Goal: Check status: Check status

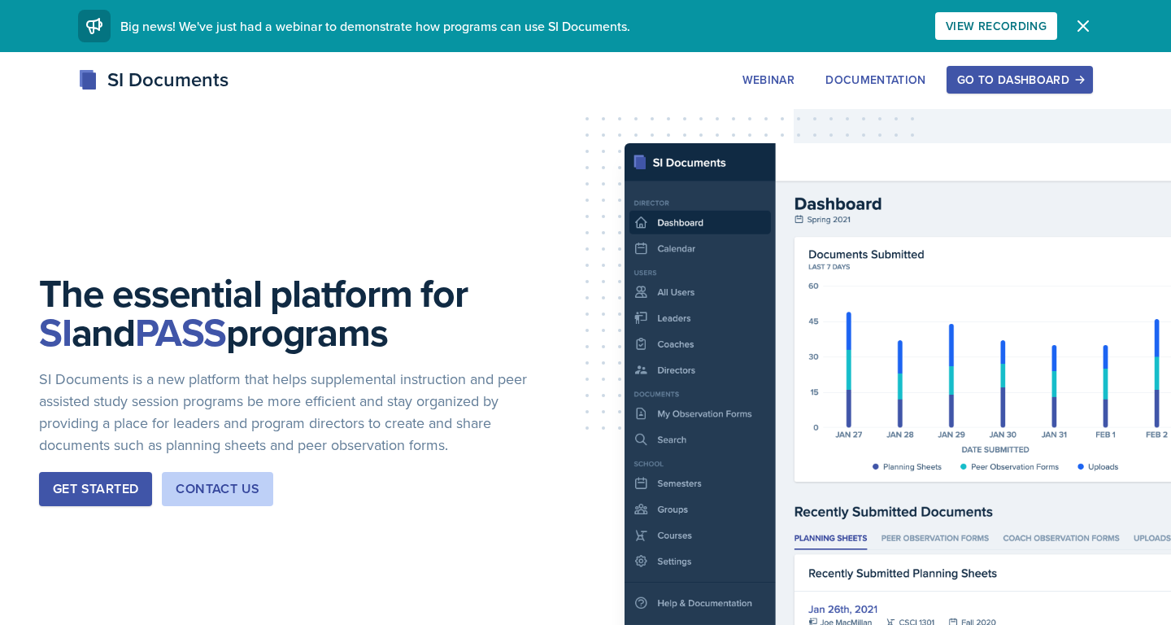
click at [1026, 85] on div "Go to Dashboard" at bounding box center [1019, 79] width 125 height 13
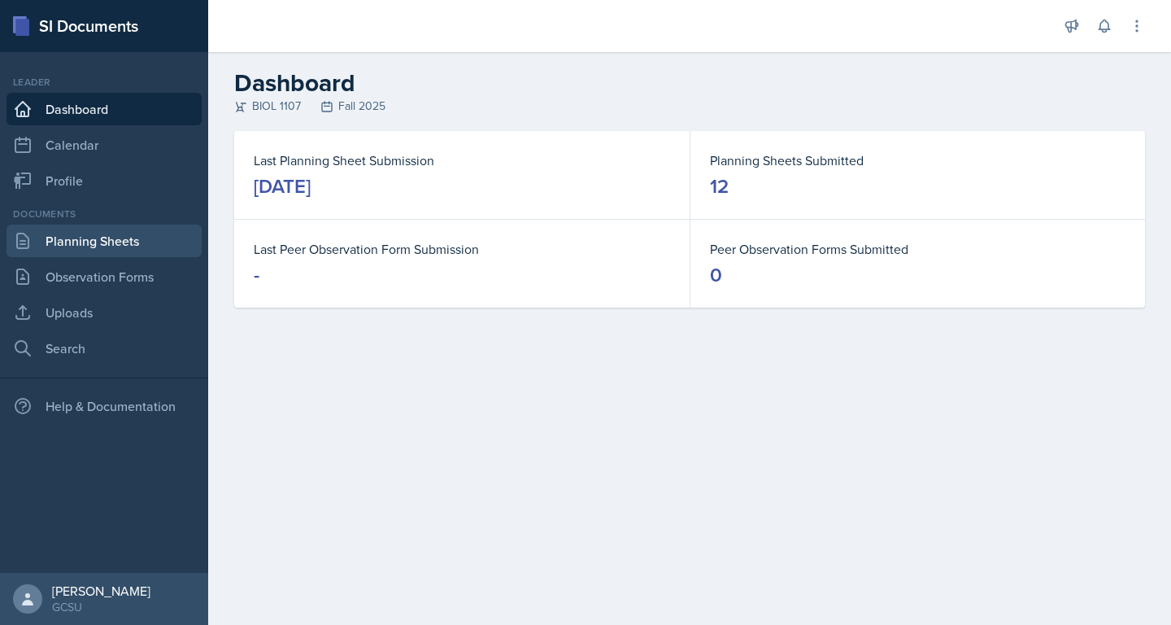
click at [129, 242] on link "Planning Sheets" at bounding box center [104, 240] width 195 height 33
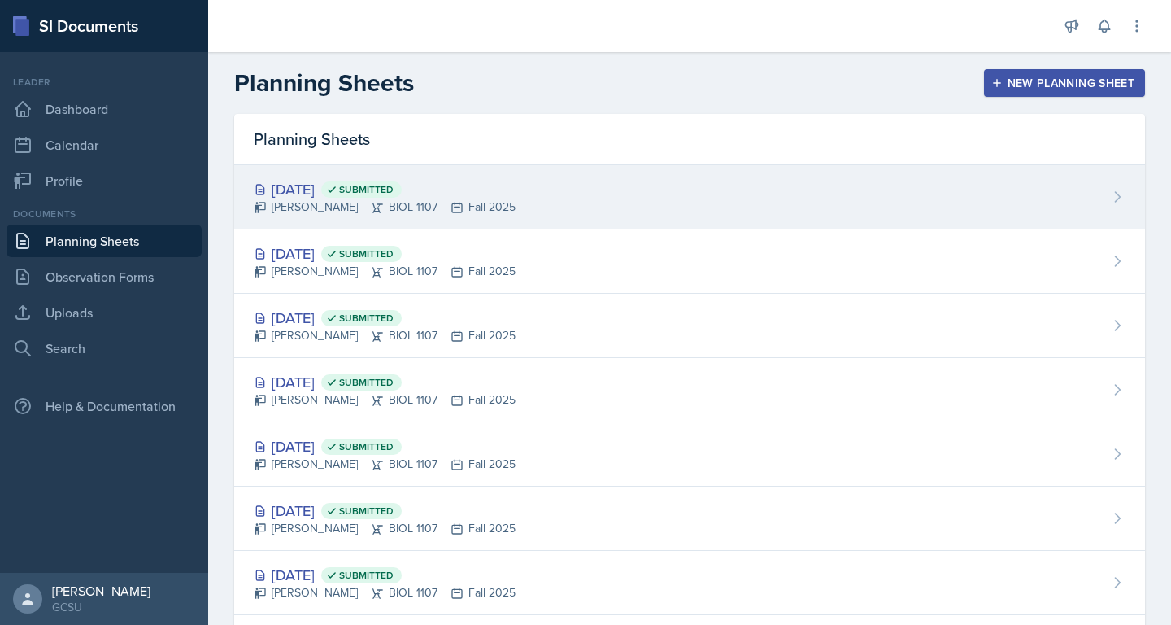
click at [485, 194] on div "[DATE] Submitted [PERSON_NAME] BIOL 1107 Fall 2025" at bounding box center [689, 197] width 911 height 64
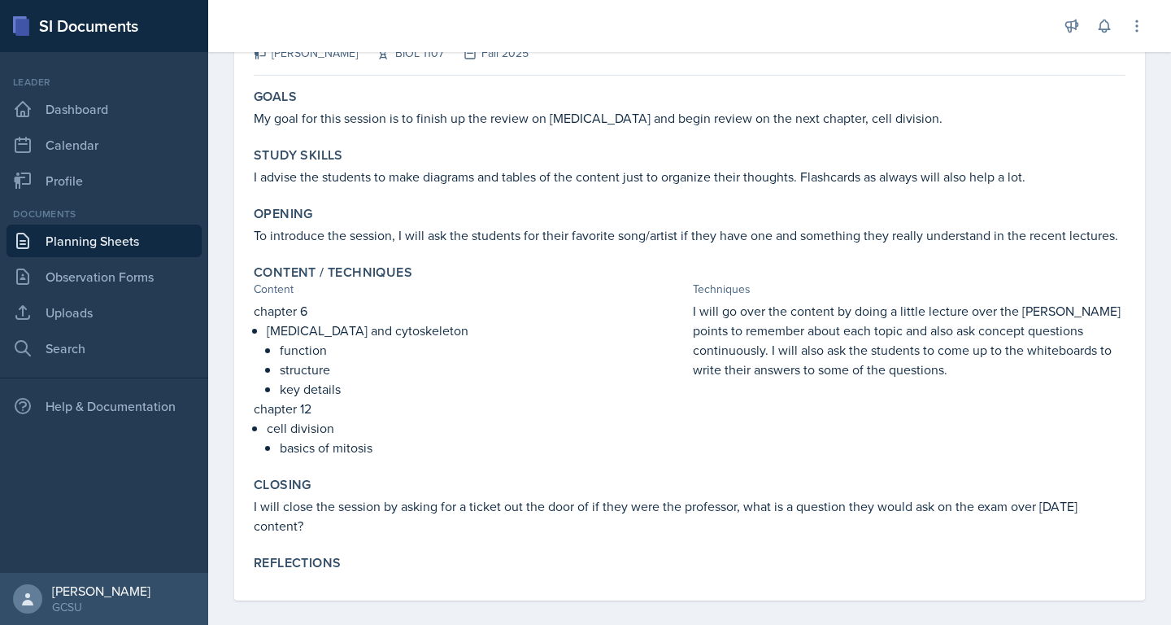
scroll to position [138, 0]
